Goal: Task Accomplishment & Management: Use online tool/utility

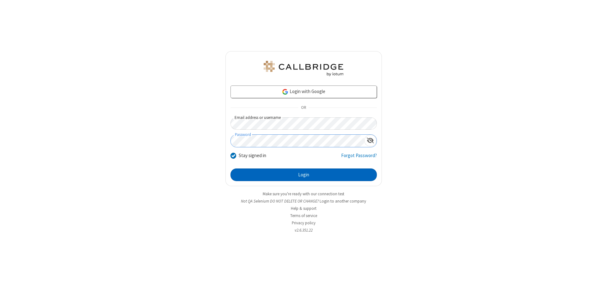
click at [303, 175] on button "Login" at bounding box center [303, 175] width 146 height 13
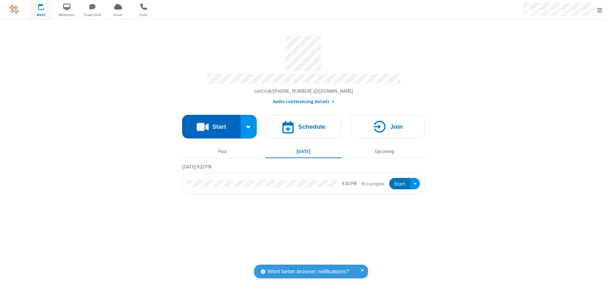
click at [211, 124] on button "Start" at bounding box center [211, 127] width 58 height 24
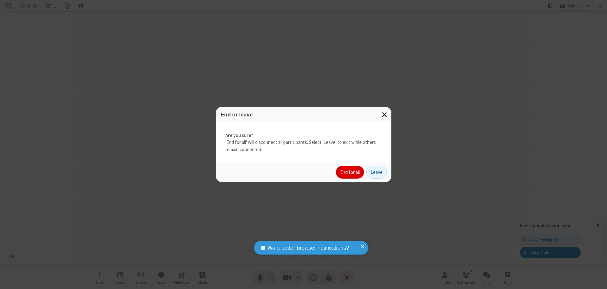
click at [350, 172] on button "End for all" at bounding box center [350, 172] width 28 height 13
